Goal: Task Accomplishment & Management: Use online tool/utility

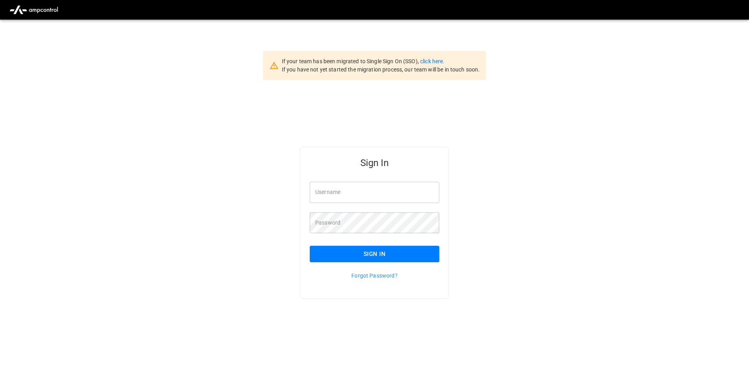
type input "**********"
click at [395, 256] on button "Sign In" at bounding box center [374, 254] width 129 height 16
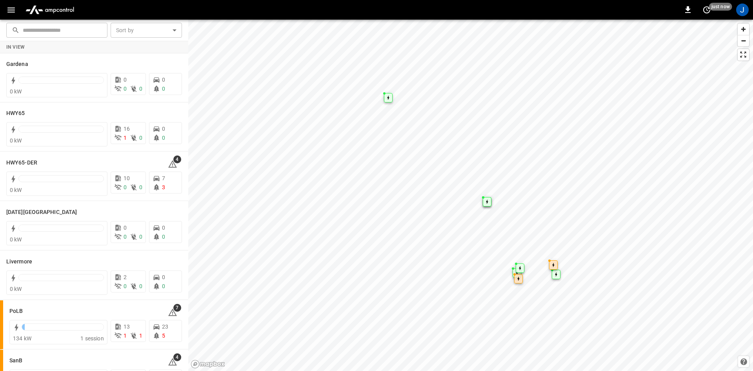
click at [6, 6] on button "button" at bounding box center [11, 10] width 16 height 15
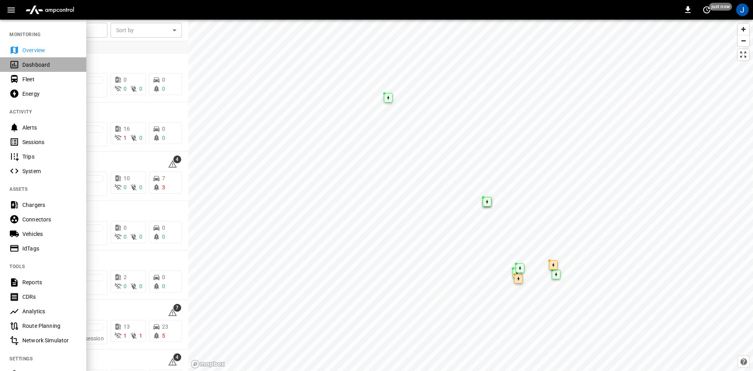
click at [37, 68] on div "Dashboard" at bounding box center [49, 65] width 55 height 8
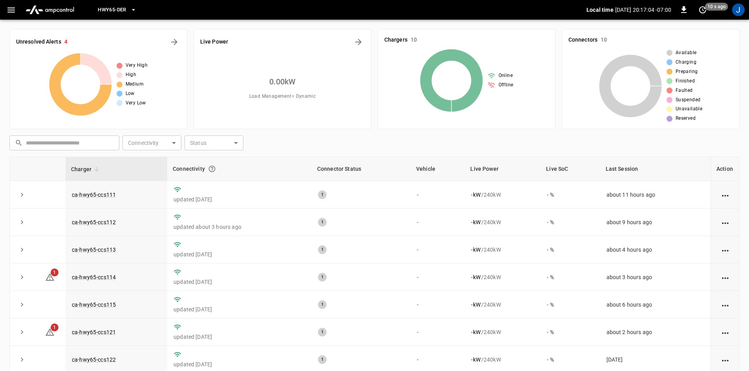
click at [128, 13] on button "HWY65-DER" at bounding box center [117, 9] width 45 height 15
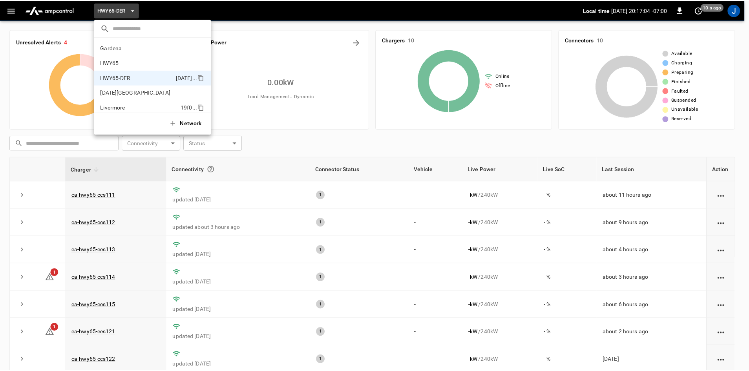
scroll to position [27, 0]
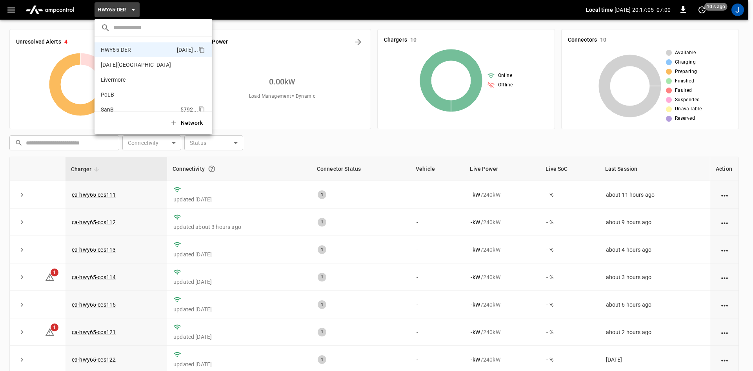
click at [119, 104] on li "SanB 5792 ..." at bounding box center [154, 109] width 118 height 15
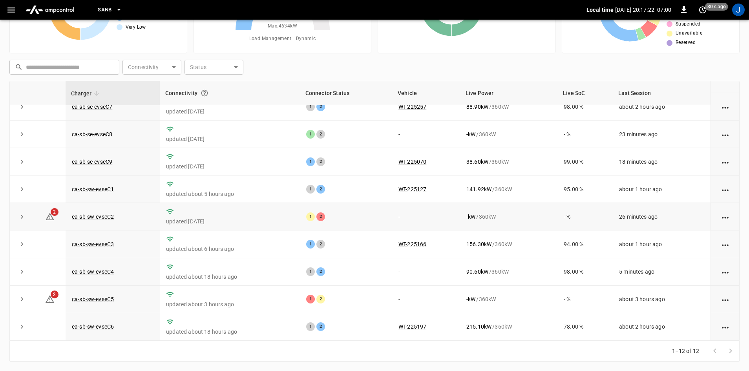
scroll to position [99, 0]
click at [80, 215] on link "ca-sb-sw-evseC2" at bounding box center [92, 216] width 45 height 9
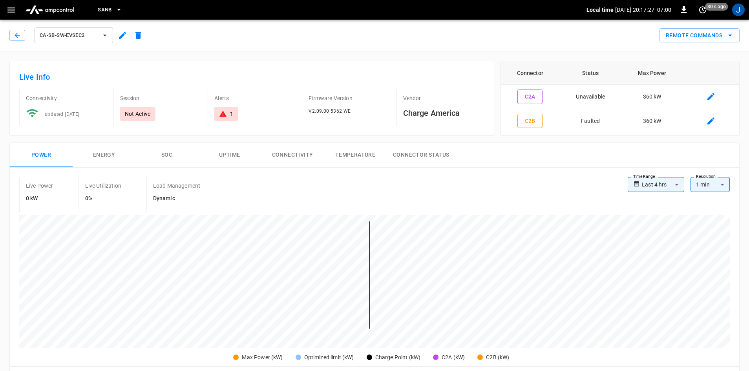
click at [4, 42] on div "ca-sb-sw-evseC2 Remote Commands" at bounding box center [373, 33] width 752 height 35
click at [15, 37] on icon "button" at bounding box center [17, 35] width 8 height 8
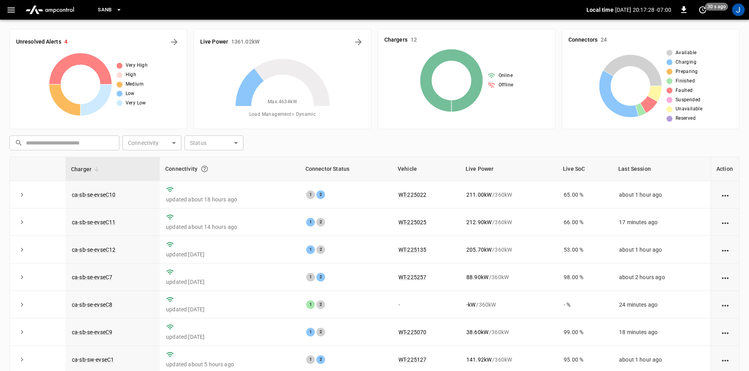
scroll to position [76, 0]
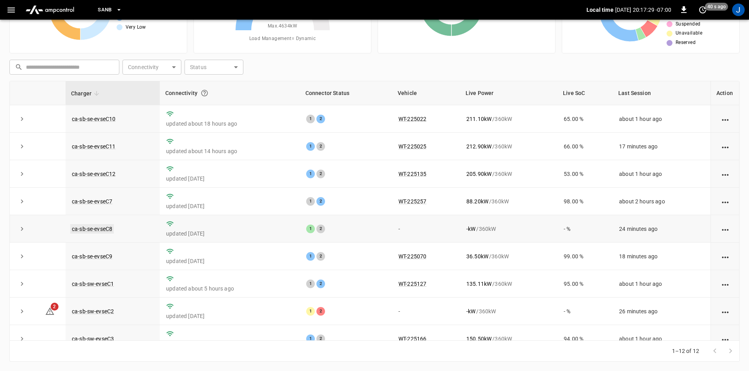
click at [82, 229] on link "ca-sb-se-evseC8" at bounding box center [92, 228] width 44 height 9
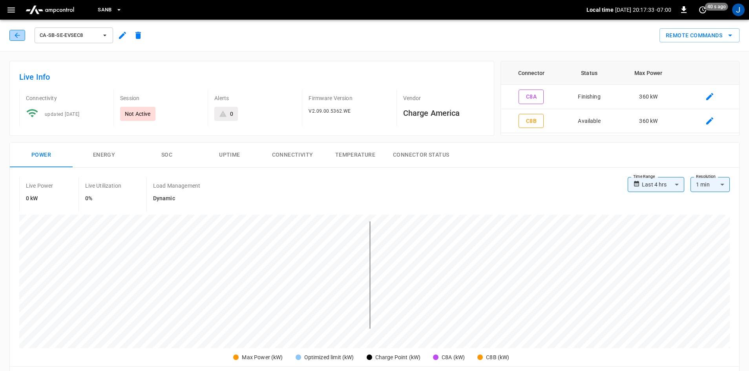
click at [15, 35] on icon "button" at bounding box center [17, 35] width 8 height 8
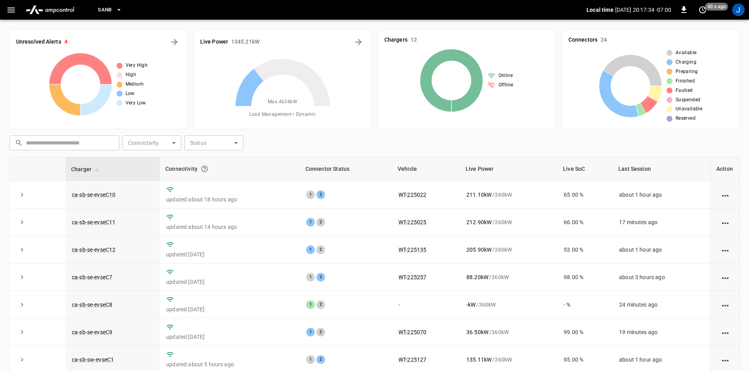
scroll to position [76, 0]
